Goal: Information Seeking & Learning: Learn about a topic

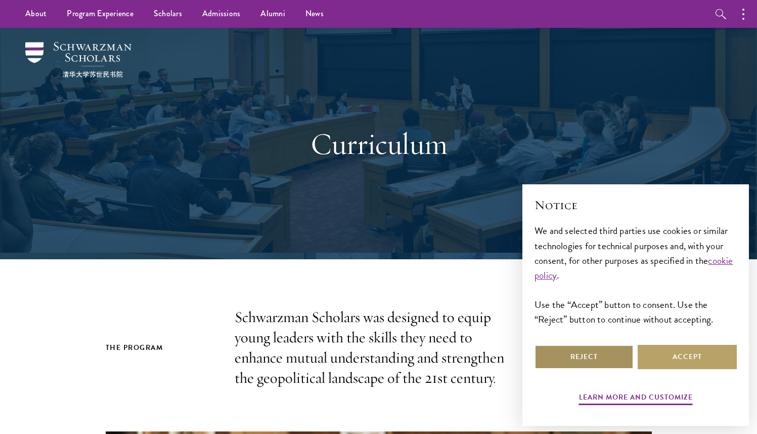
click at [596, 364] on button "Reject" at bounding box center [584, 357] width 99 height 24
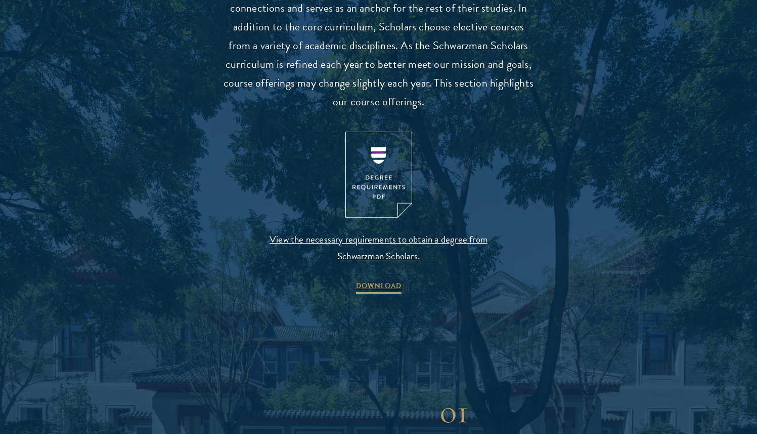
scroll to position [1001, 0]
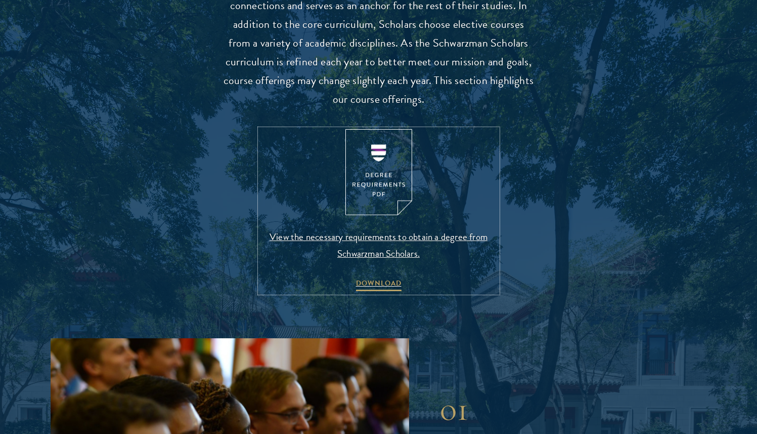
click at [371, 162] on img at bounding box center [379, 172] width 67 height 87
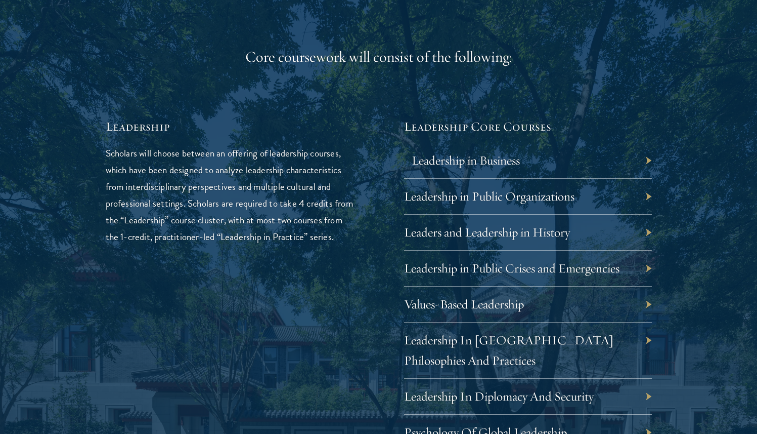
scroll to position [1614, 0]
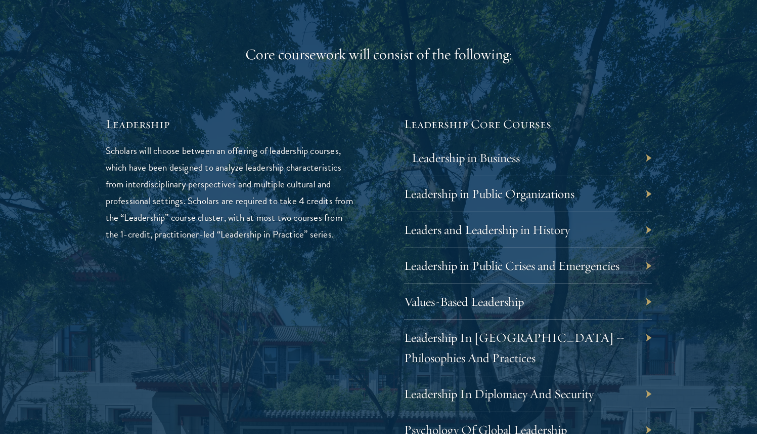
click at [441, 164] on link "Leadership in Business" at bounding box center [466, 158] width 108 height 16
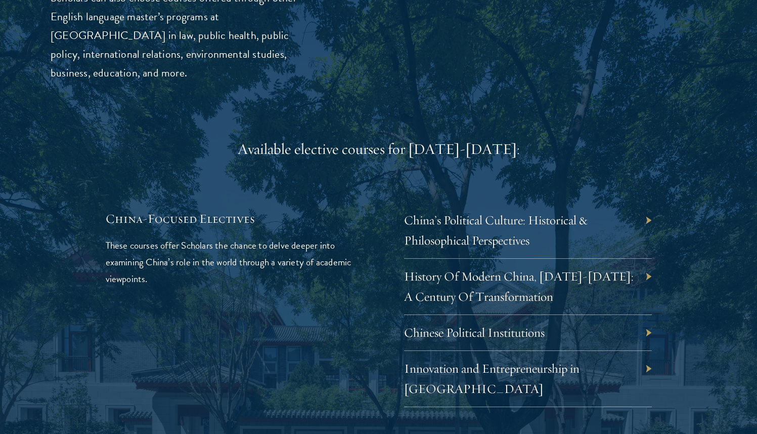
scroll to position [2856, 0]
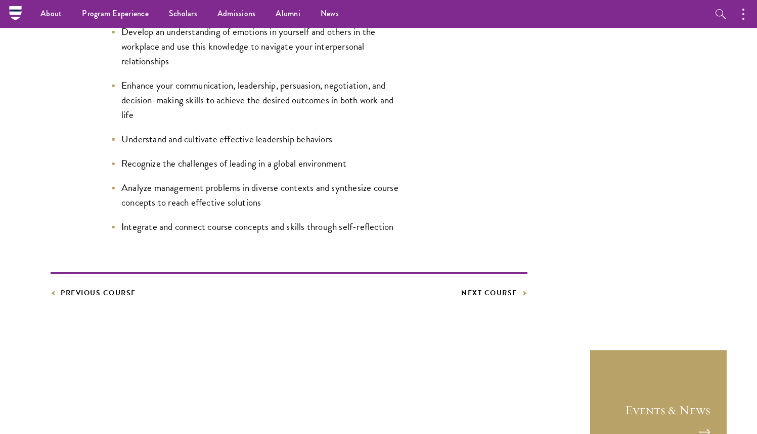
click at [590, 131] on div "Lead Faculty Jasmine Hu Citi Chair in International Business, Schwarzman Colleg…" at bounding box center [632, 40] width 149 height 517
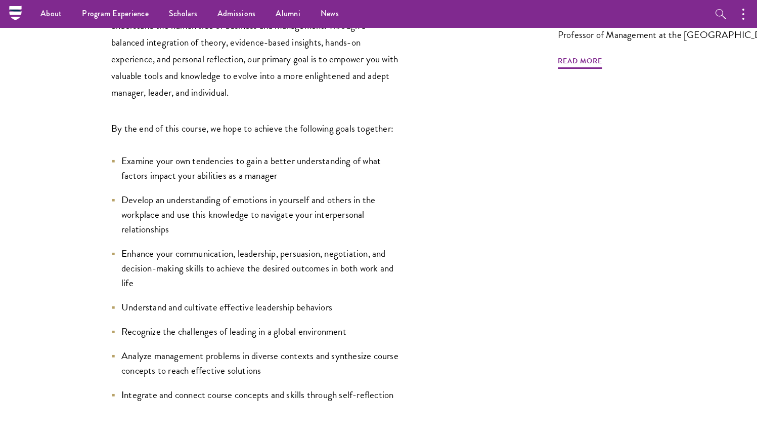
scroll to position [321, 0]
